Goal: Information Seeking & Learning: Learn about a topic

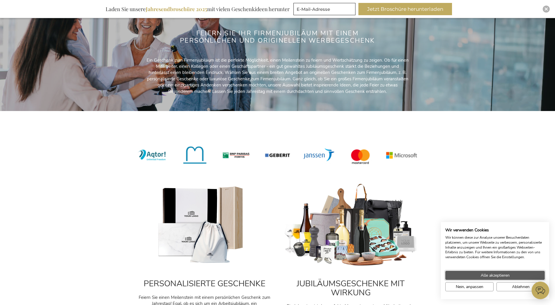
click at [519, 273] on button "Alle akzeptieren" at bounding box center [494, 275] width 99 height 9
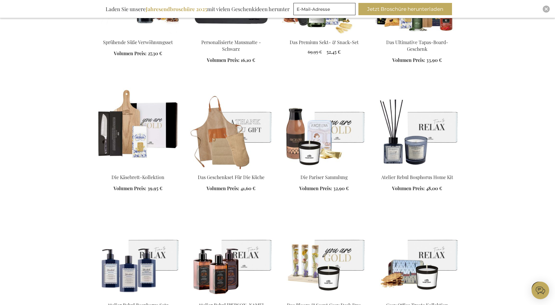
scroll to position [702, 0]
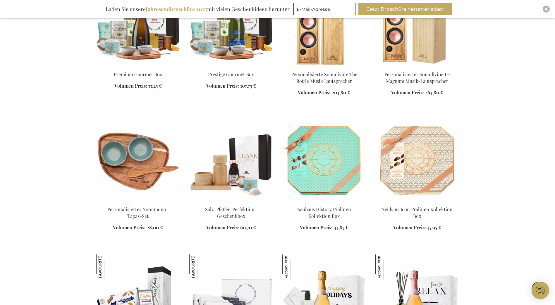
scroll to position [2018, 0]
